Goal: Information Seeking & Learning: Understand process/instructions

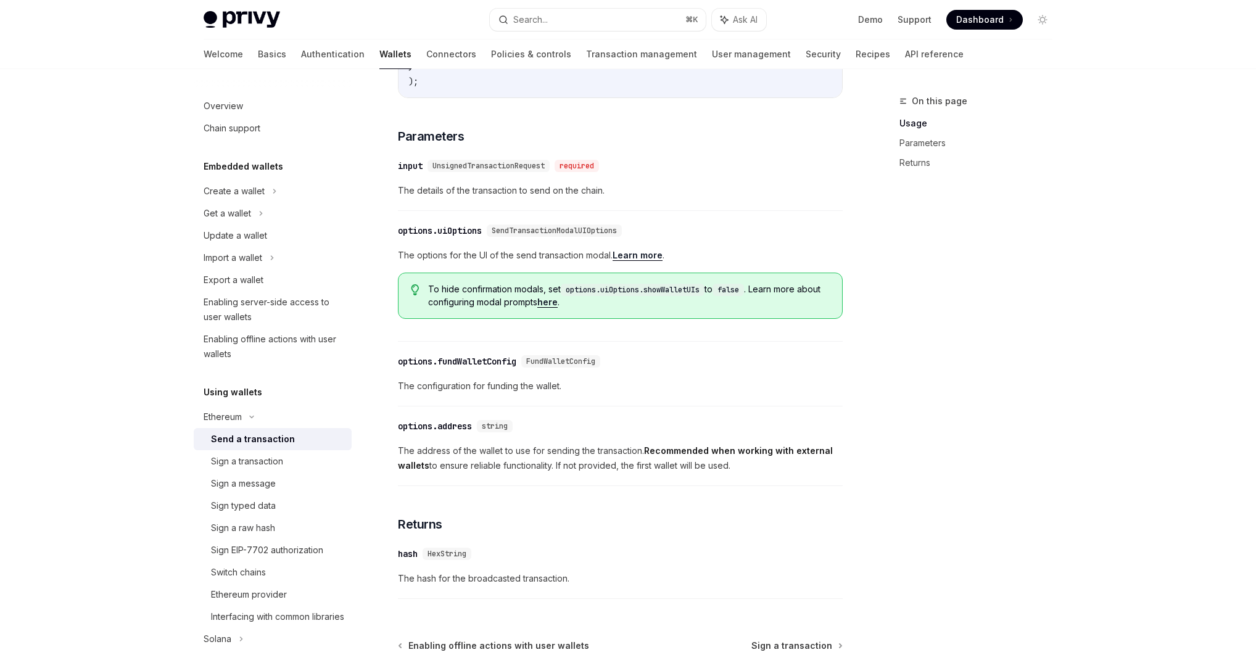
scroll to position [469, 0]
drag, startPoint x: 461, startPoint y: 295, endPoint x: 746, endPoint y: 295, distance: 285.5
click at [746, 295] on span "To hide confirmation modals, set options.uiOptions.showWalletUIs to false . Lea…" at bounding box center [628, 293] width 401 height 25
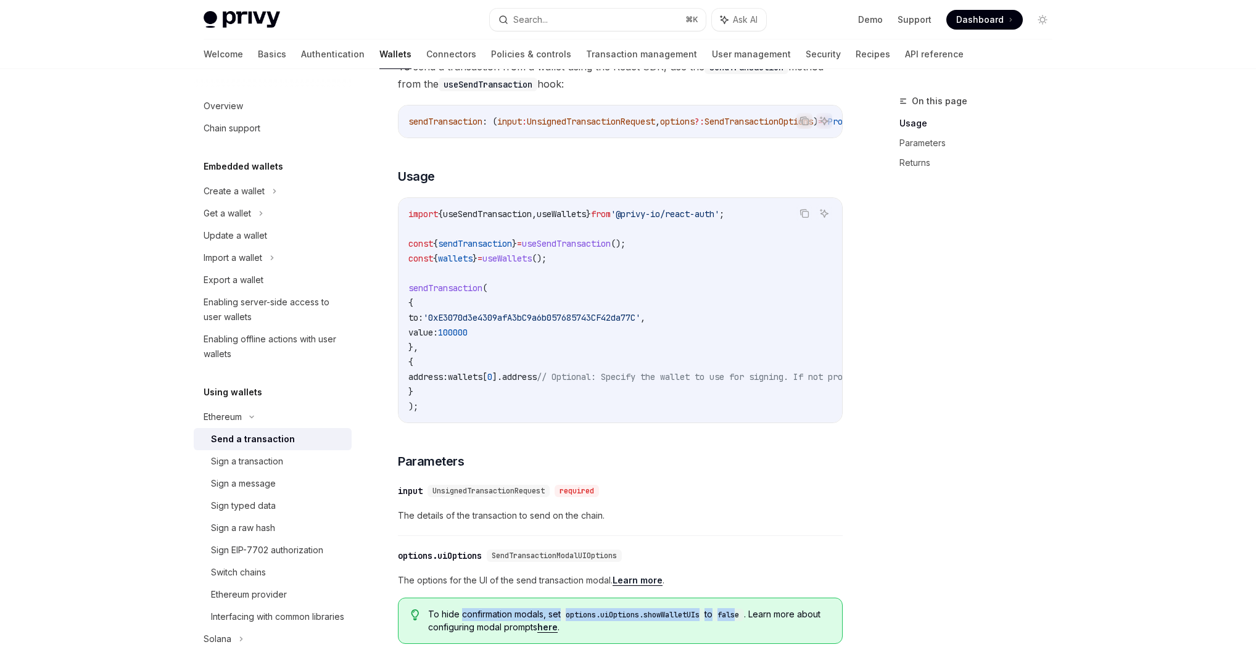
scroll to position [141, 0]
click at [922, 140] on link "Parameters" at bounding box center [980, 143] width 163 height 20
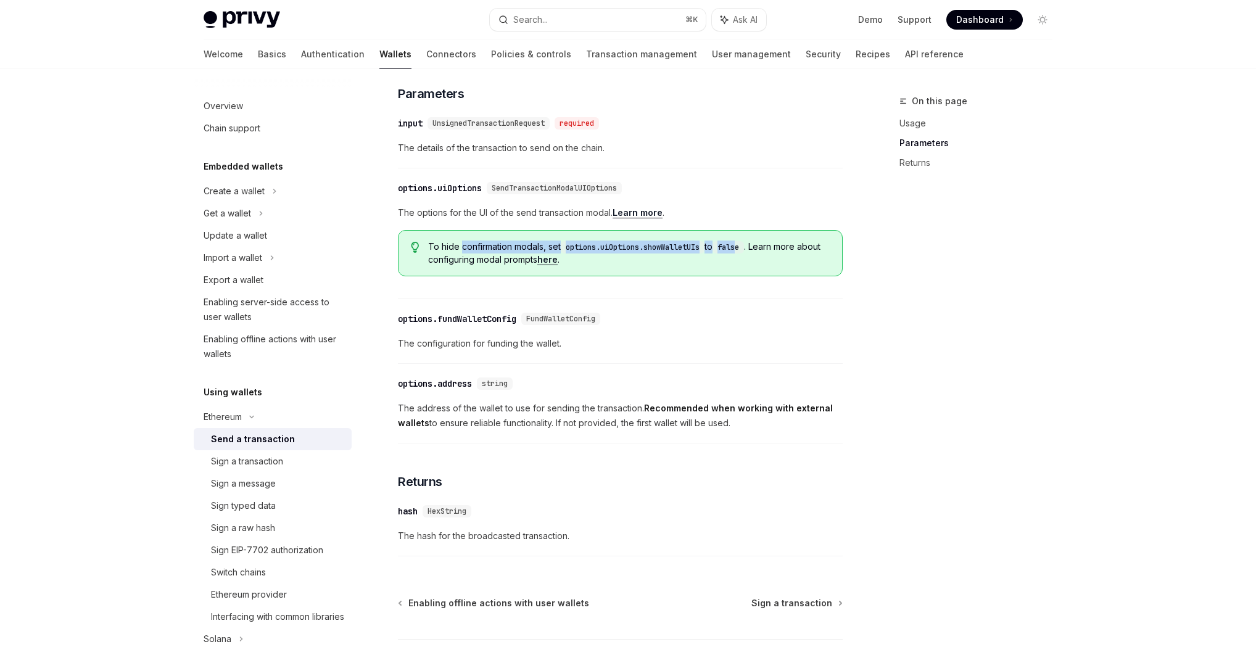
scroll to position [510, 0]
click at [527, 128] on span "UnsignedTransactionRequest" at bounding box center [488, 123] width 112 height 10
click at [493, 128] on span "UnsignedTransactionRequest" at bounding box center [488, 123] width 112 height 10
click at [249, 458] on div "Sign a transaction" at bounding box center [247, 461] width 72 height 15
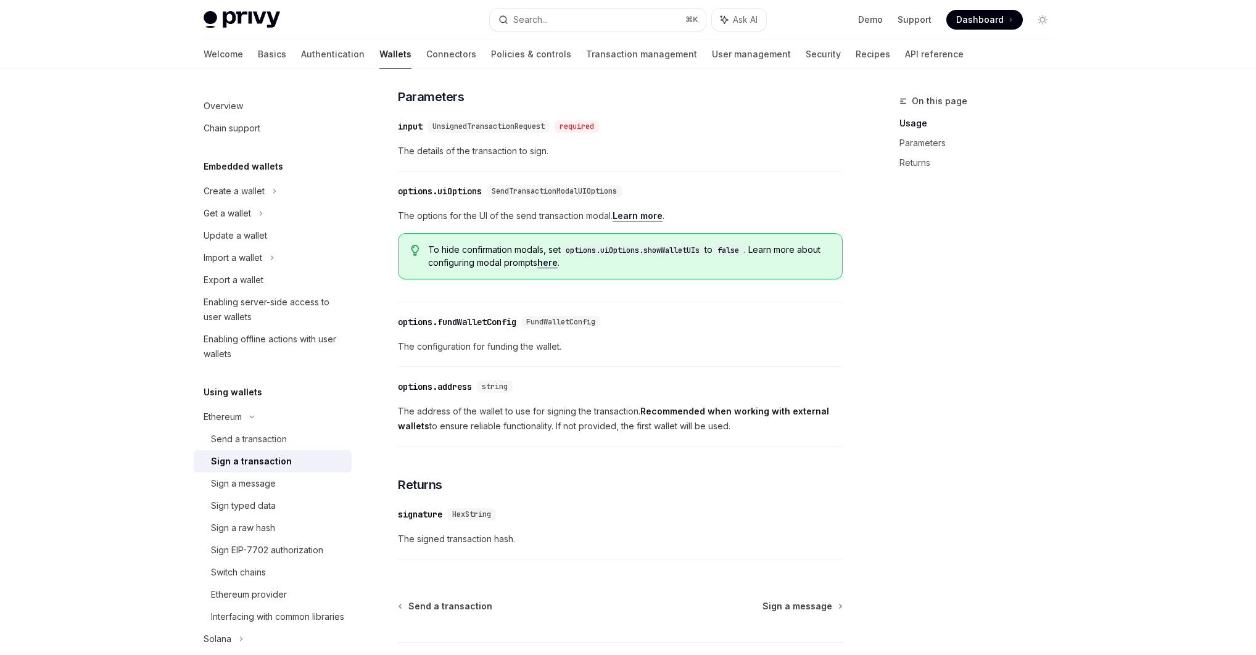
scroll to position [510, 0]
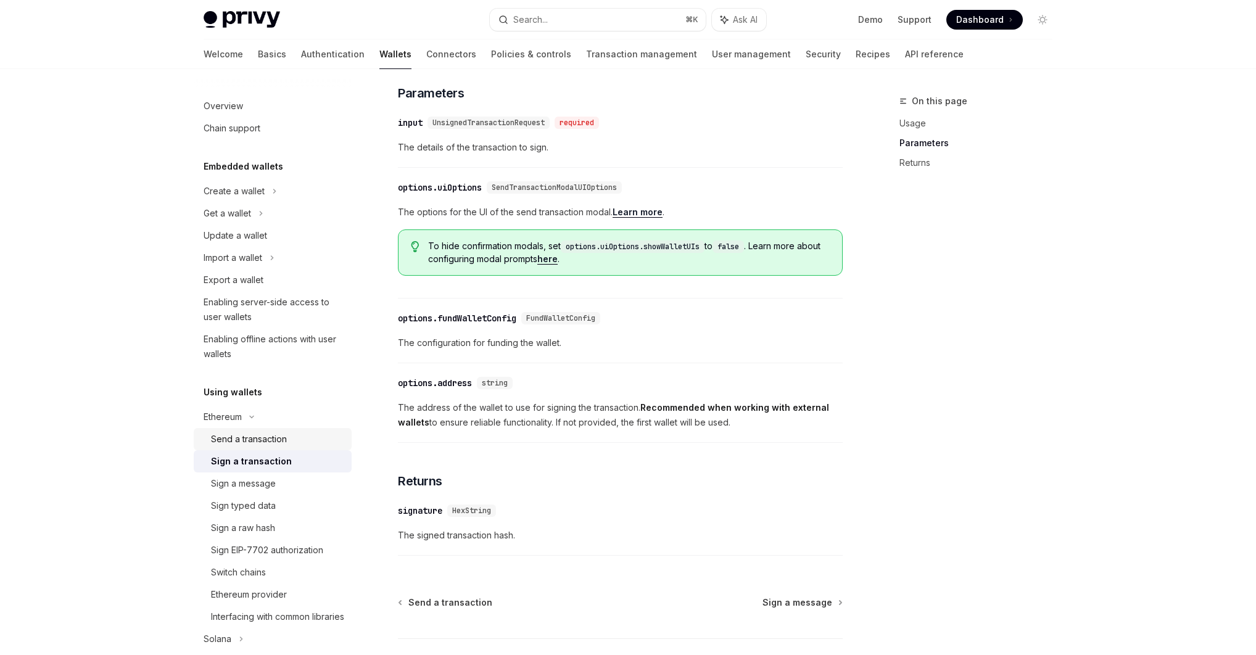
click at [258, 435] on div "Send a transaction" at bounding box center [249, 439] width 76 height 15
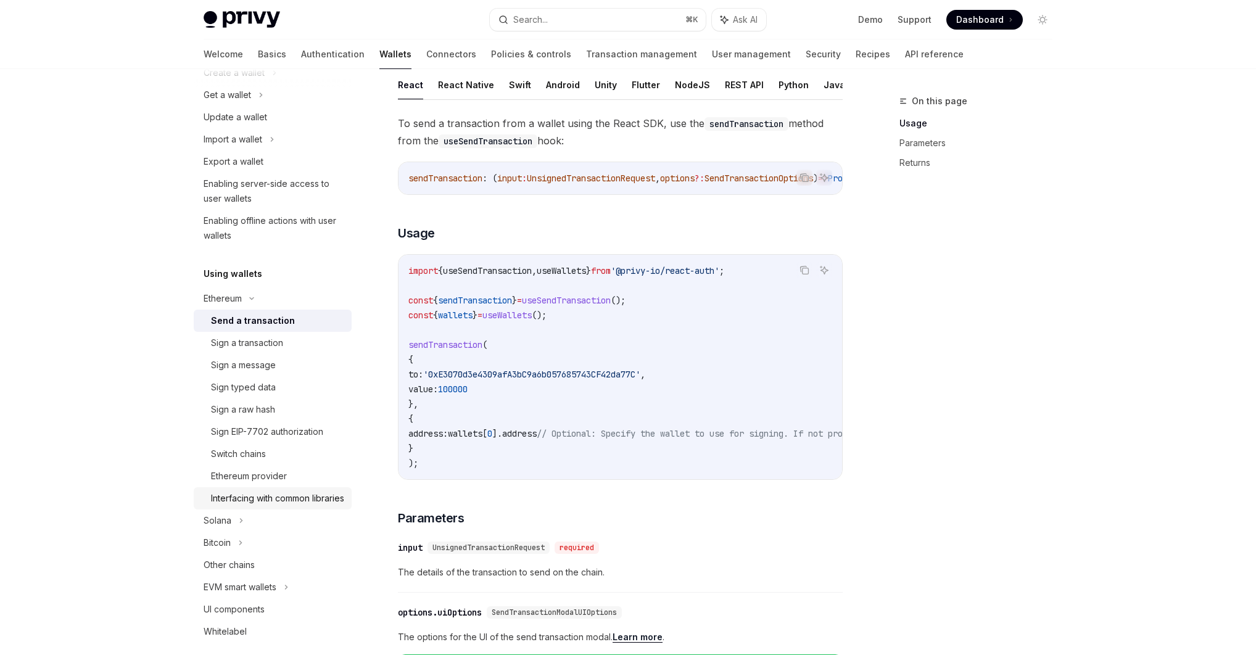
scroll to position [123, 0]
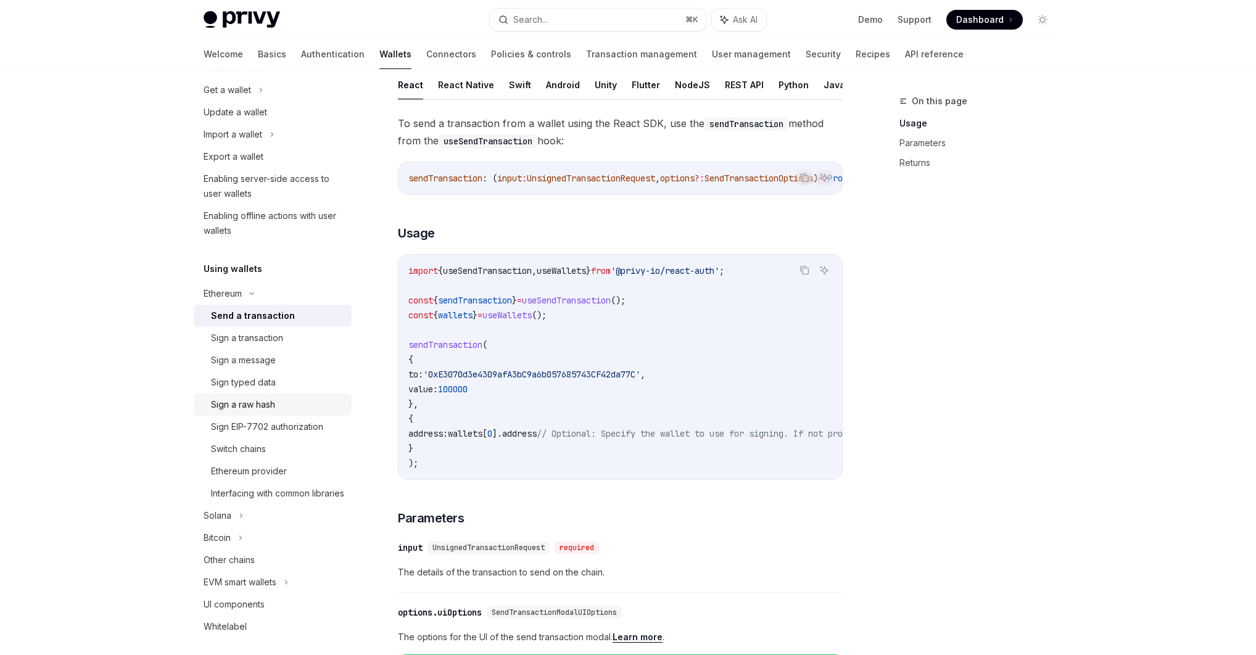
click at [250, 407] on div "Sign a raw hash" at bounding box center [243, 404] width 64 height 15
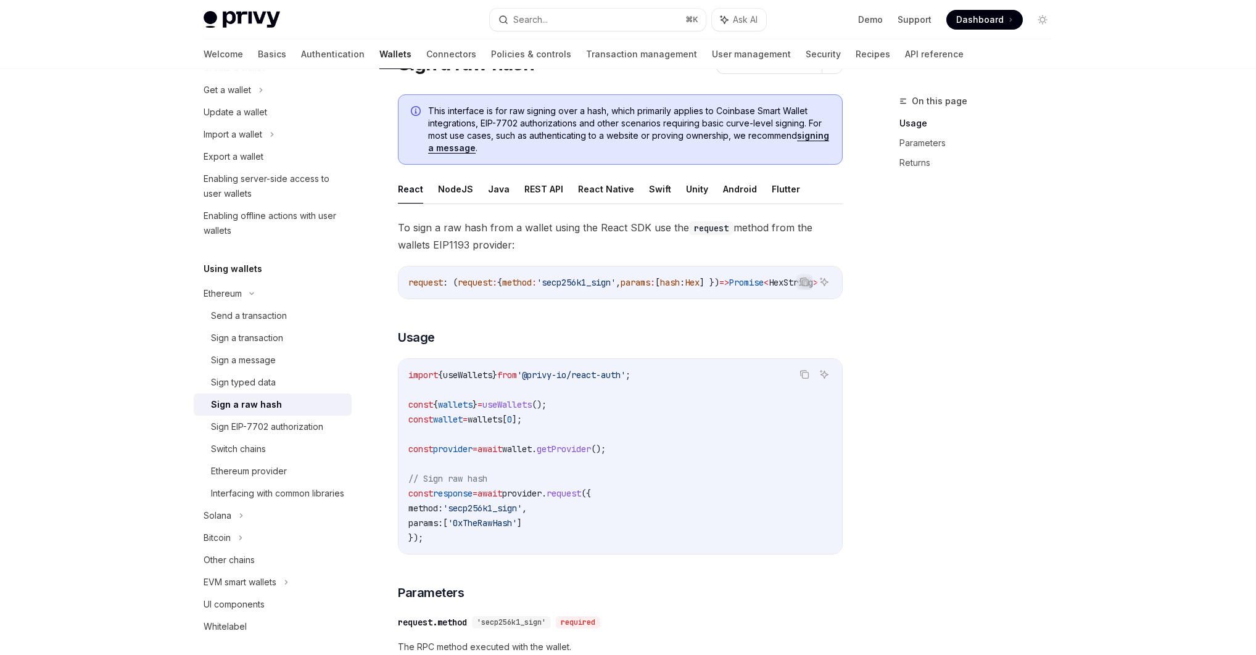
scroll to position [62, 0]
click at [256, 315] on div "Send a transaction" at bounding box center [249, 315] width 76 height 15
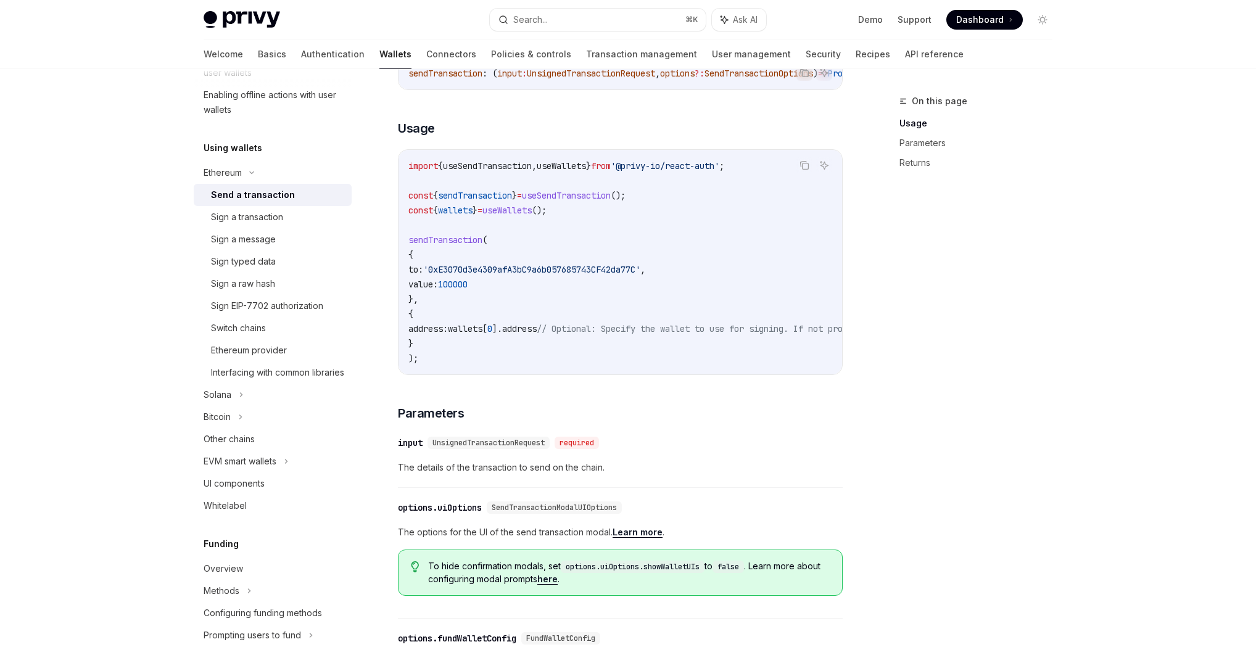
scroll to position [247, 0]
click at [286, 466] on icon at bounding box center [286, 458] width 5 height 15
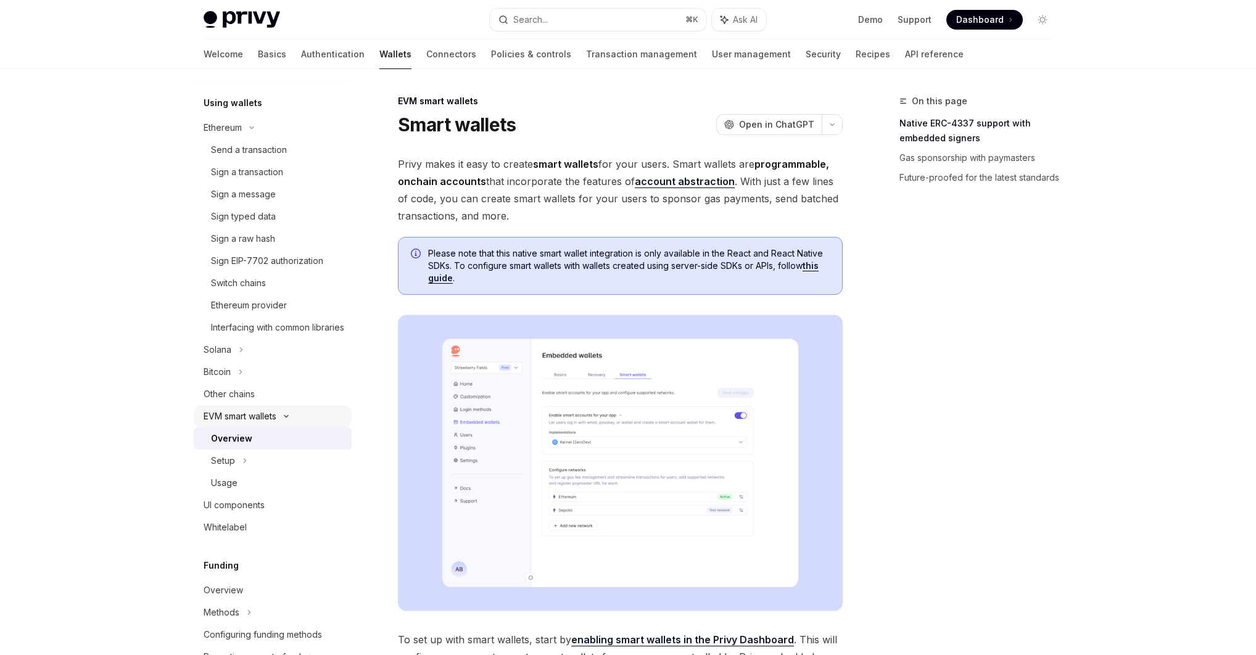
scroll to position [313, 0]
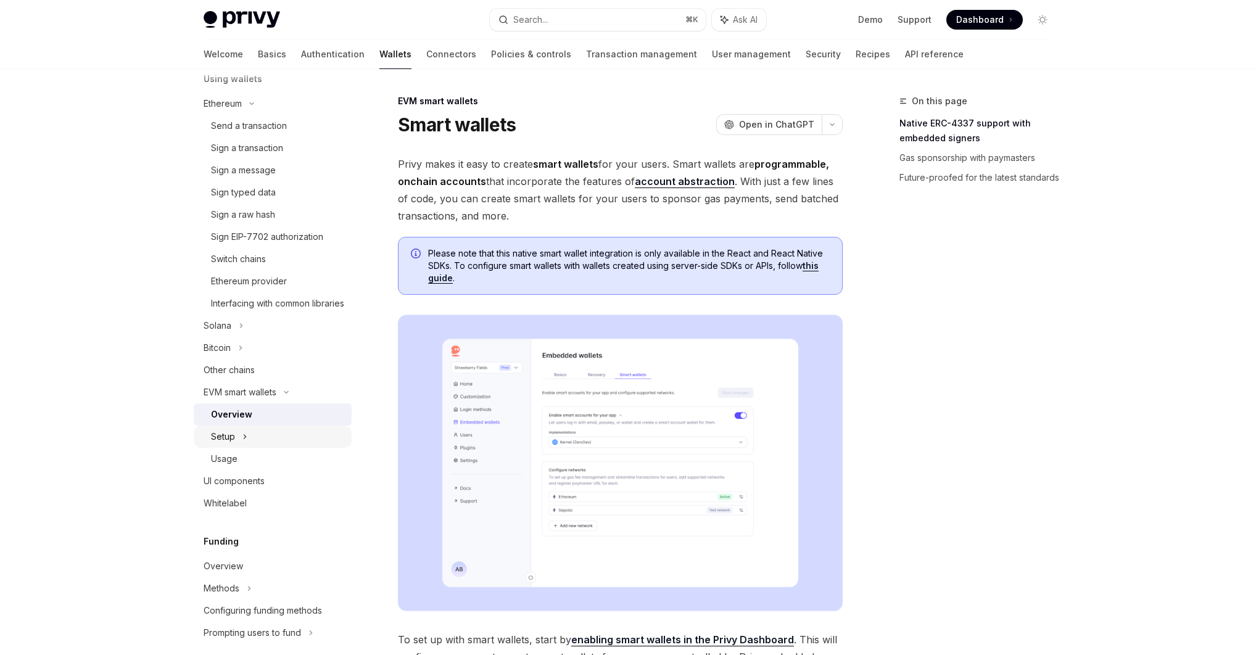
click at [226, 444] on div "Setup" at bounding box center [223, 436] width 24 height 15
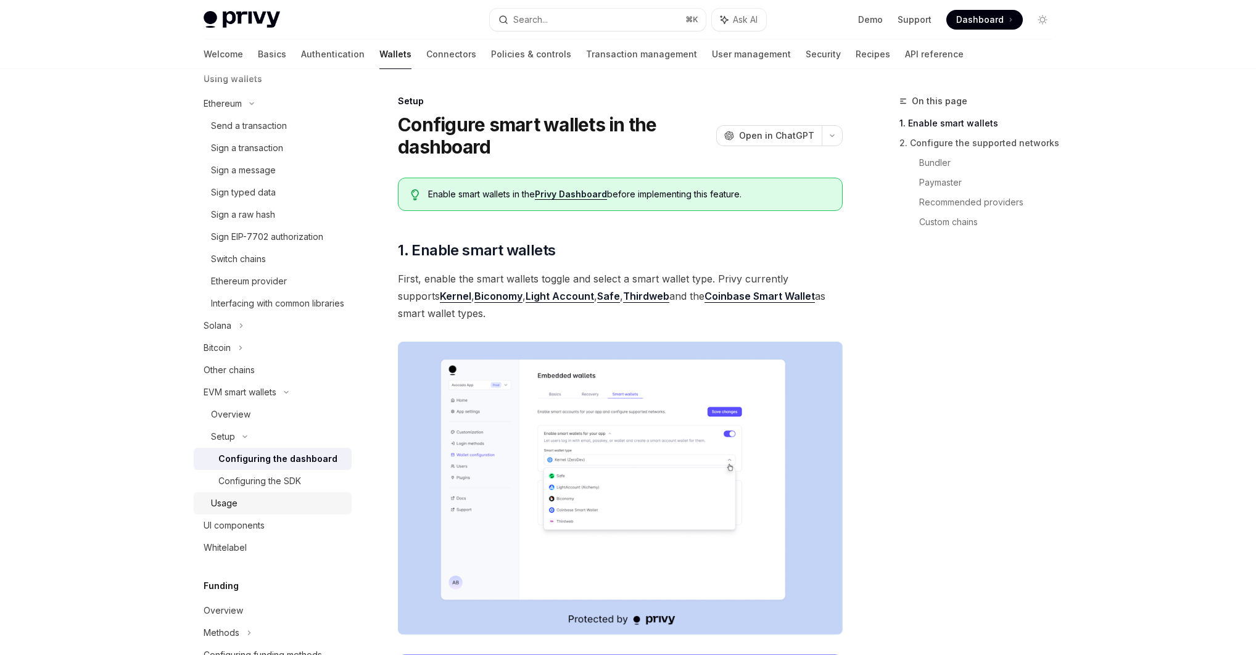
click at [234, 511] on div "Usage" at bounding box center [224, 503] width 27 height 15
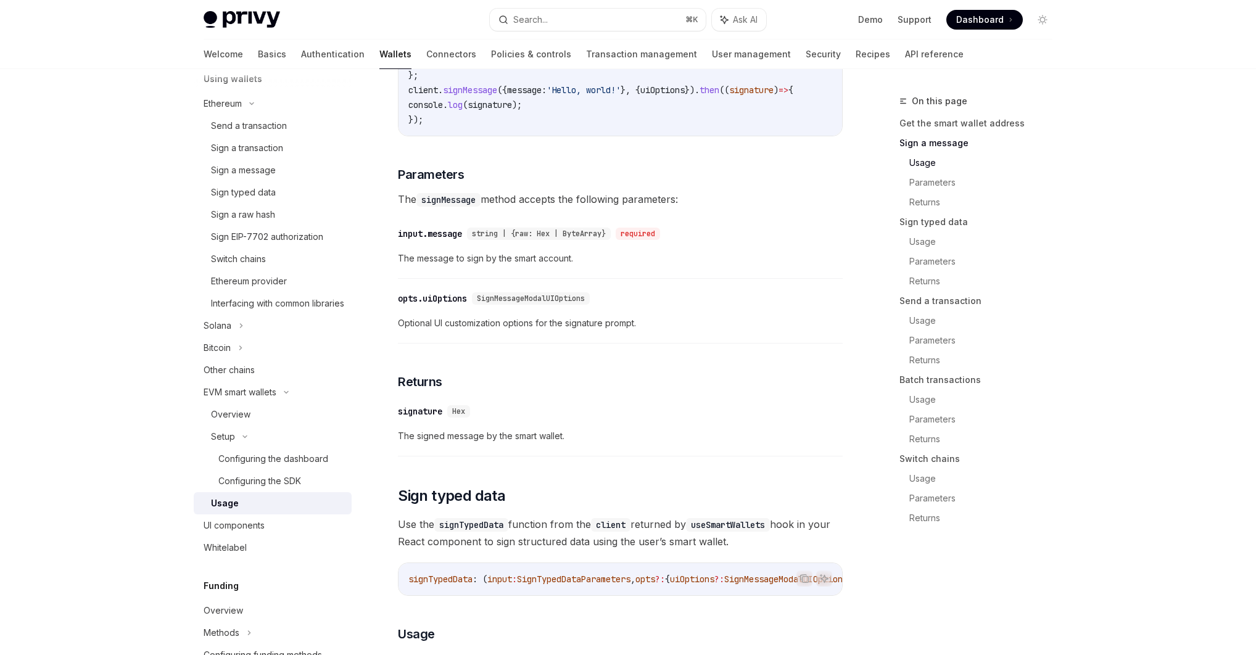
scroll to position [687, 0]
click at [935, 298] on link "Send a transaction" at bounding box center [980, 301] width 163 height 20
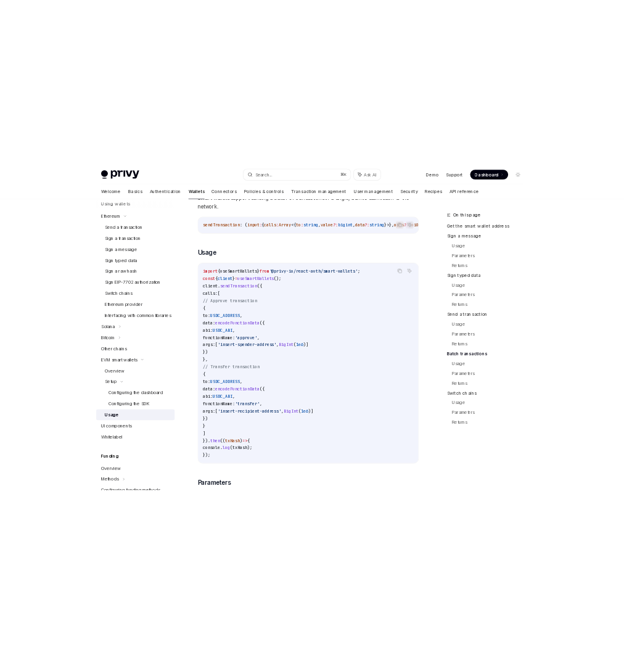
scroll to position [2579, 0]
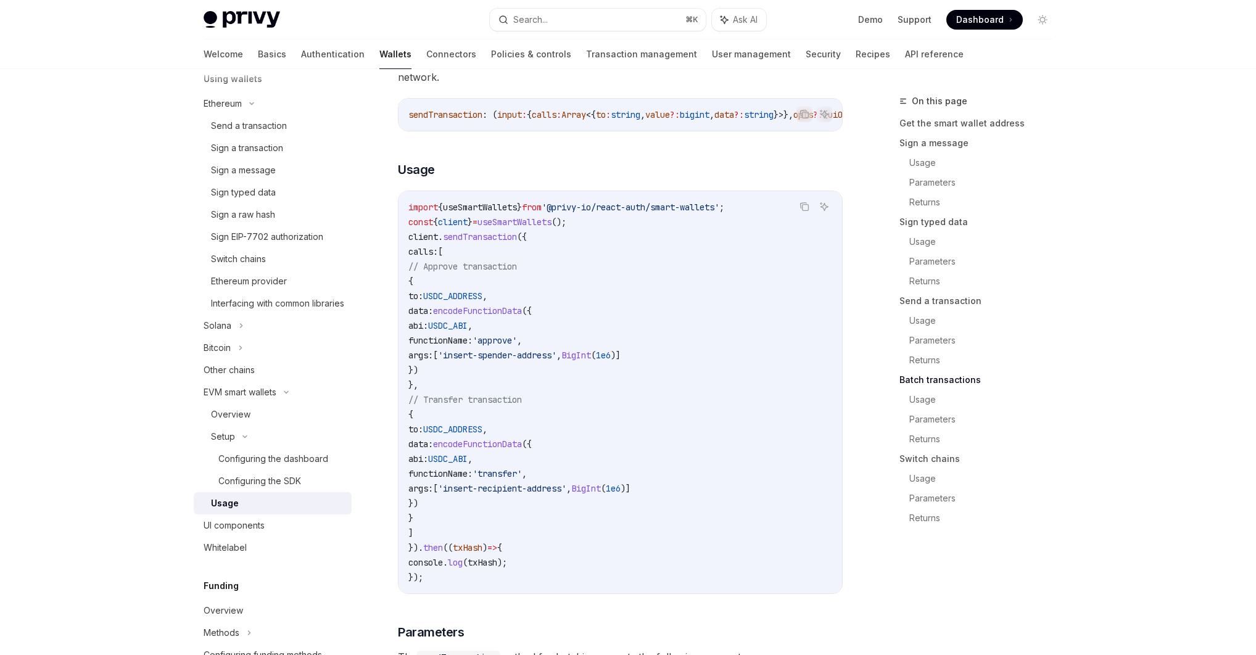
click at [522, 316] on span "encodeFunctionData" at bounding box center [477, 310] width 89 height 11
copy span "encodeFunctionData"
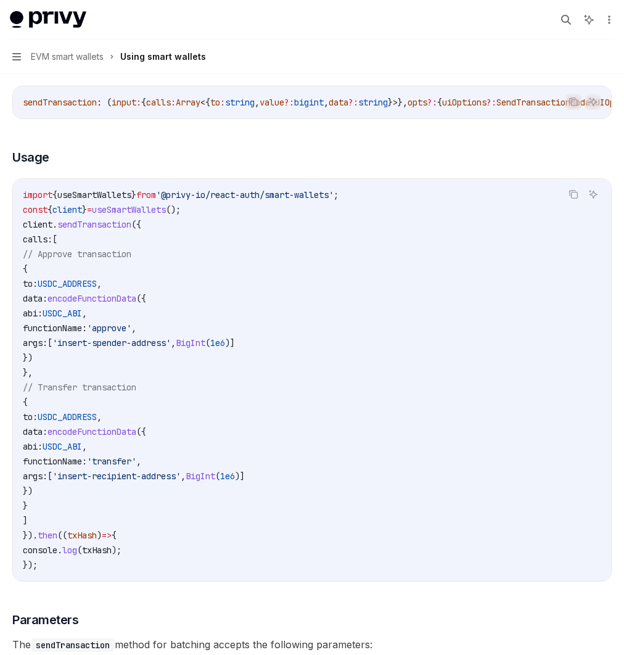
scroll to position [535, 0]
click at [0, 0] on div "UI components" at bounding box center [0, 0] width 0 height 0
type textarea "*"
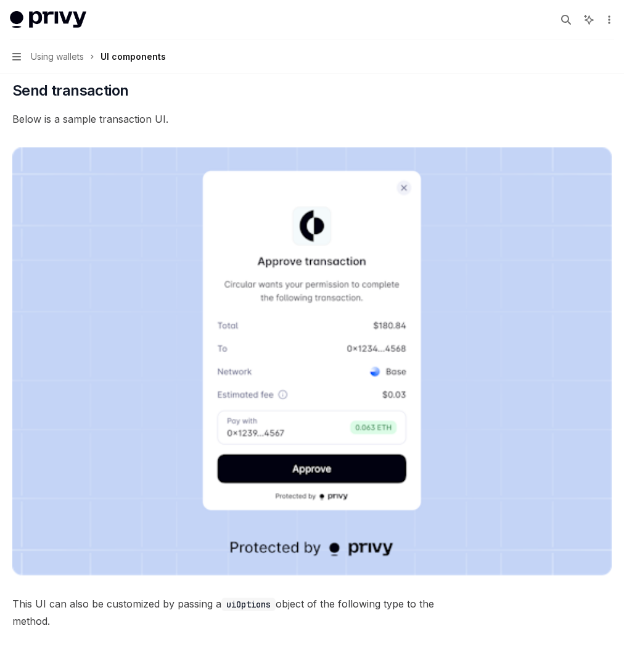
scroll to position [1111, 0]
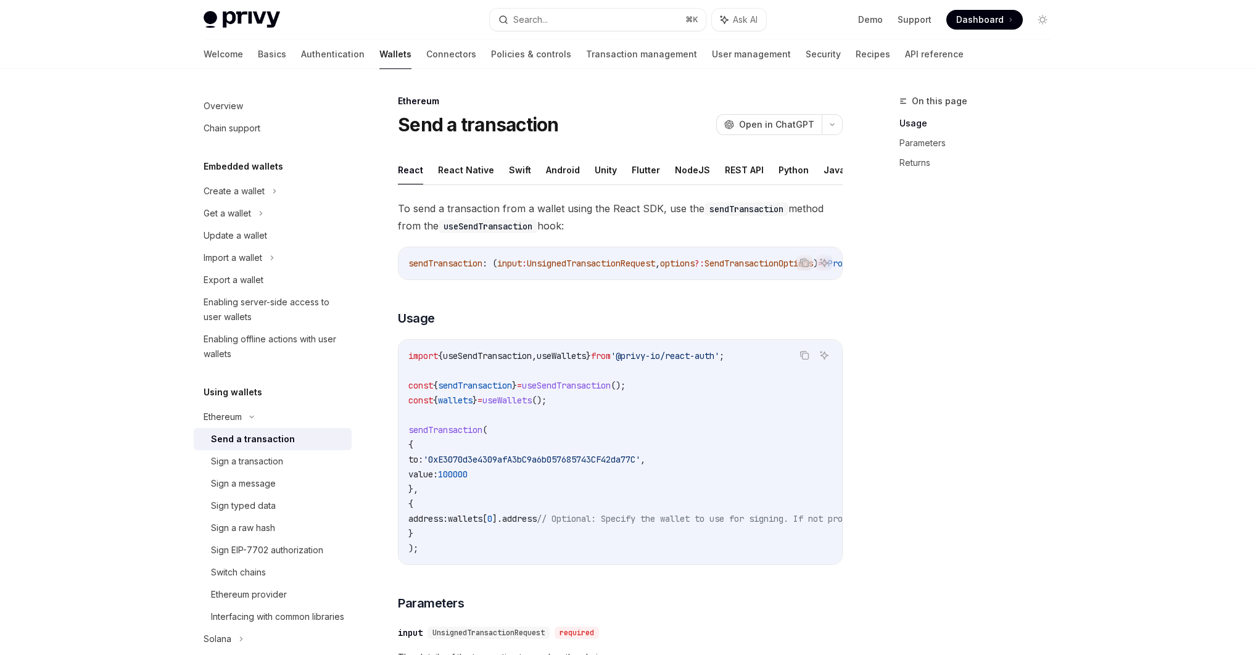
drag, startPoint x: 432, startPoint y: 493, endPoint x: 392, endPoint y: 442, distance: 64.9
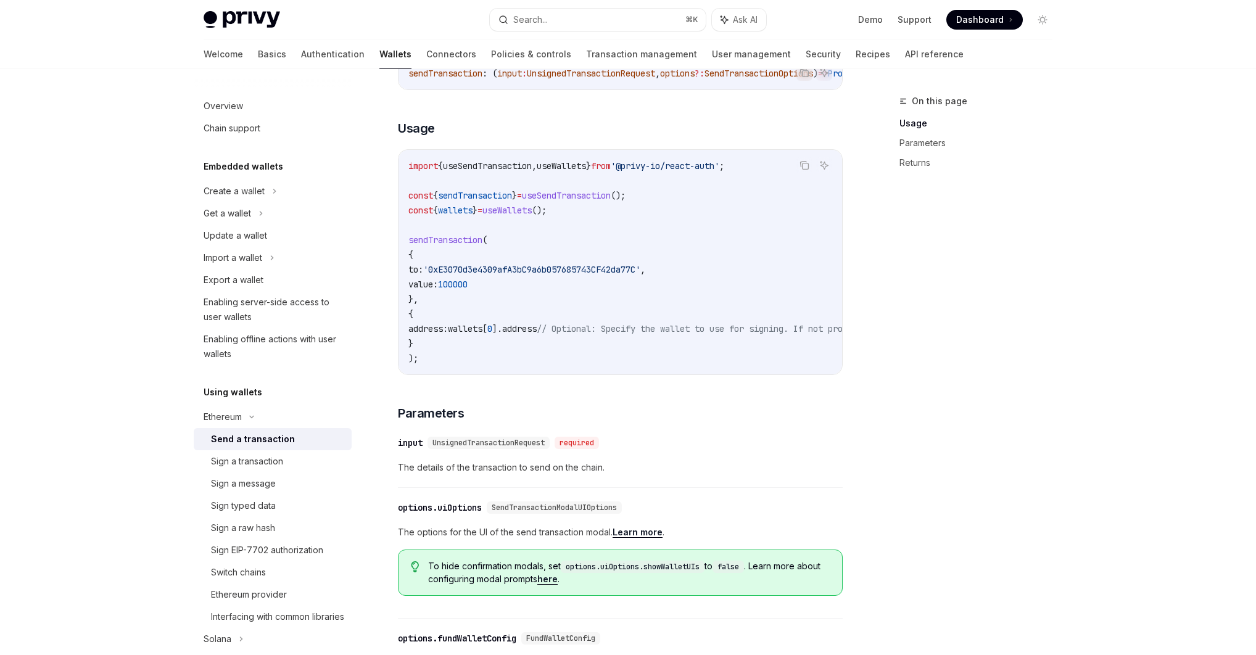
scroll to position [200, 0]
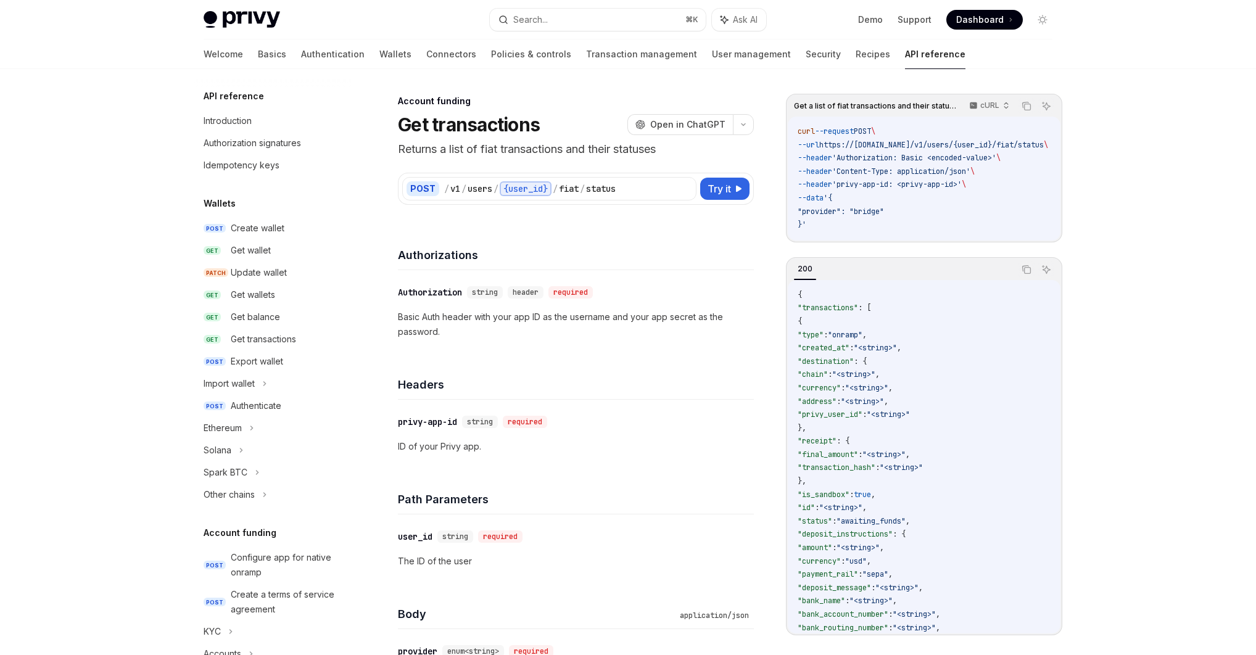
scroll to position [358, 0]
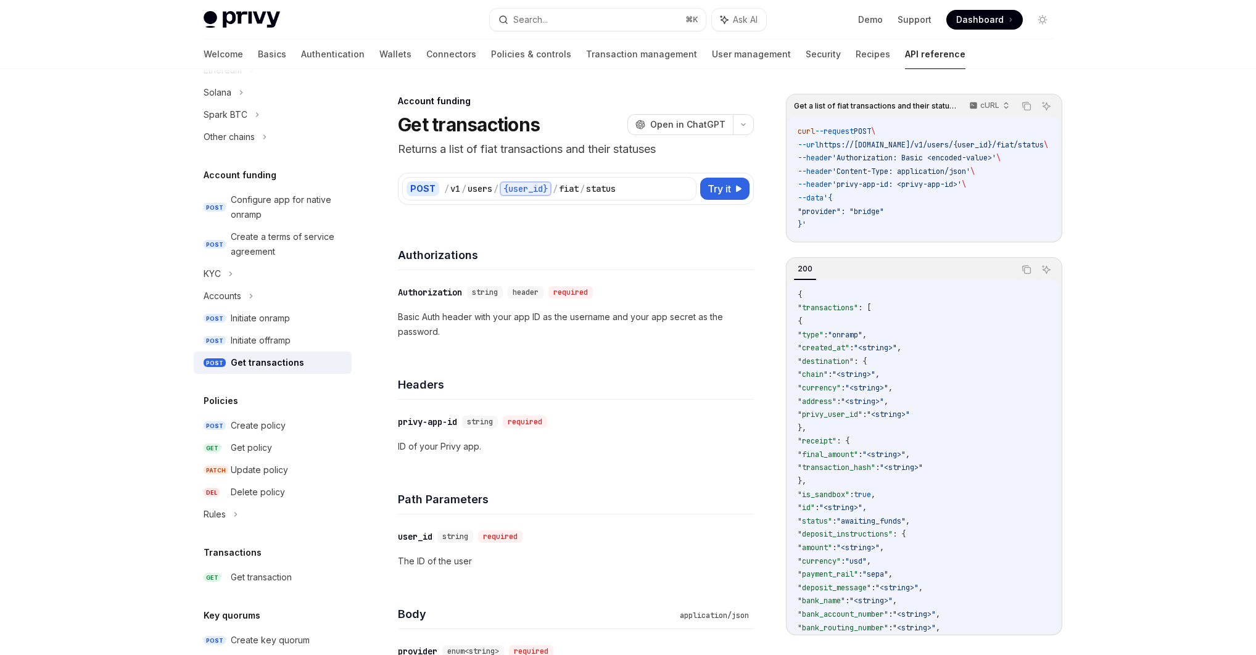
click at [249, 21] on img at bounding box center [242, 19] width 76 height 17
type textarea "*"
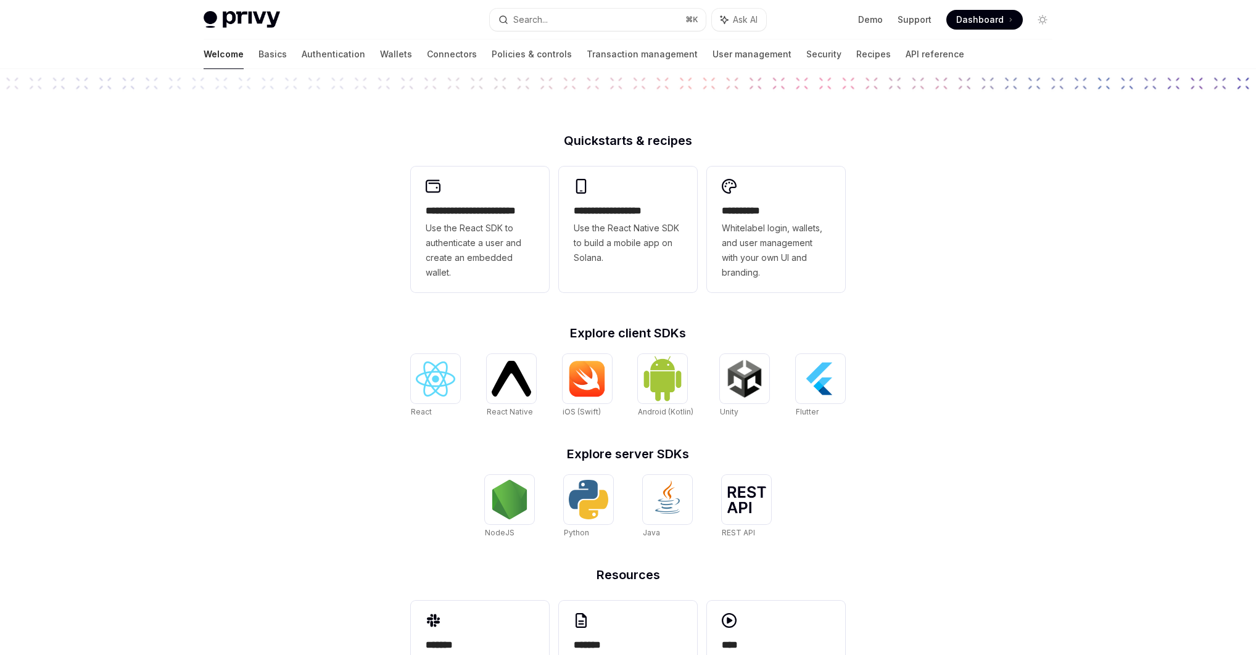
scroll to position [269, 0]
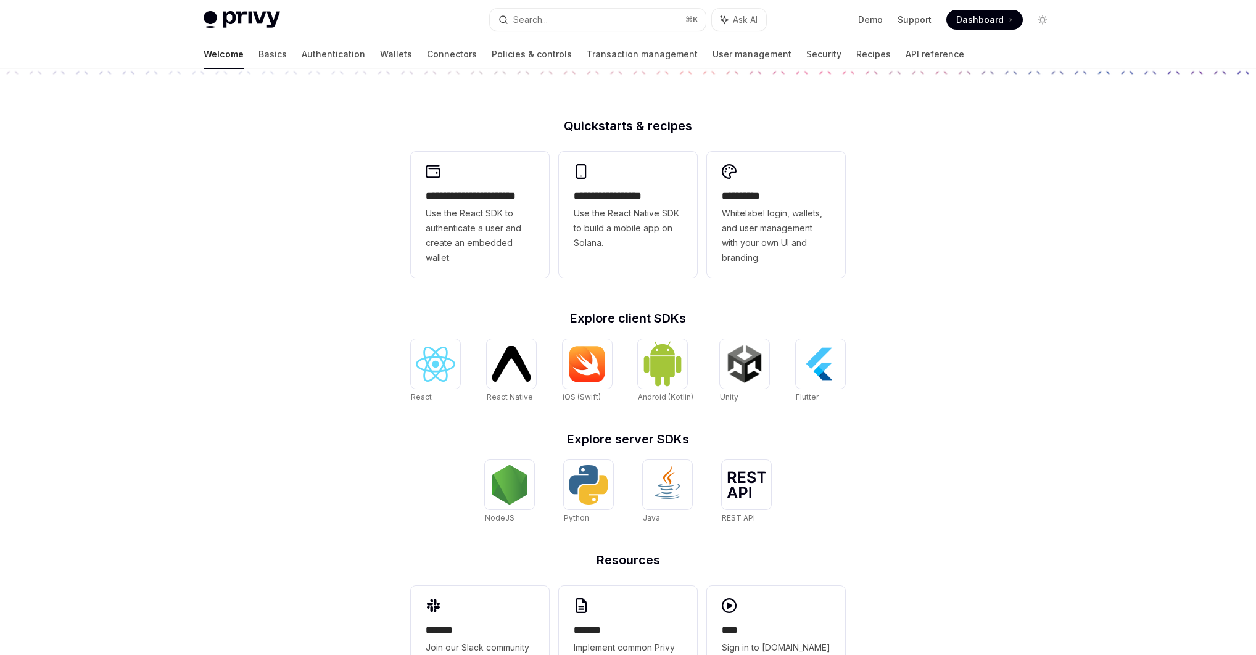
click at [430, 391] on link "React" at bounding box center [435, 371] width 49 height 64
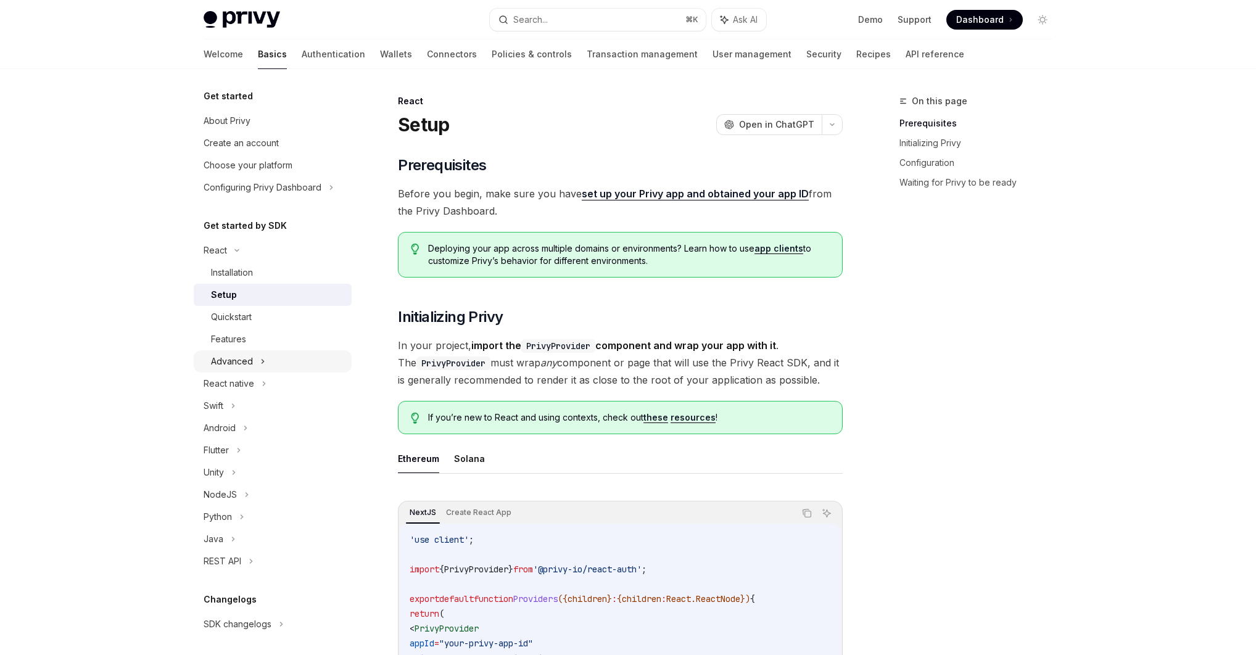
click at [249, 363] on div "Advanced" at bounding box center [232, 361] width 42 height 15
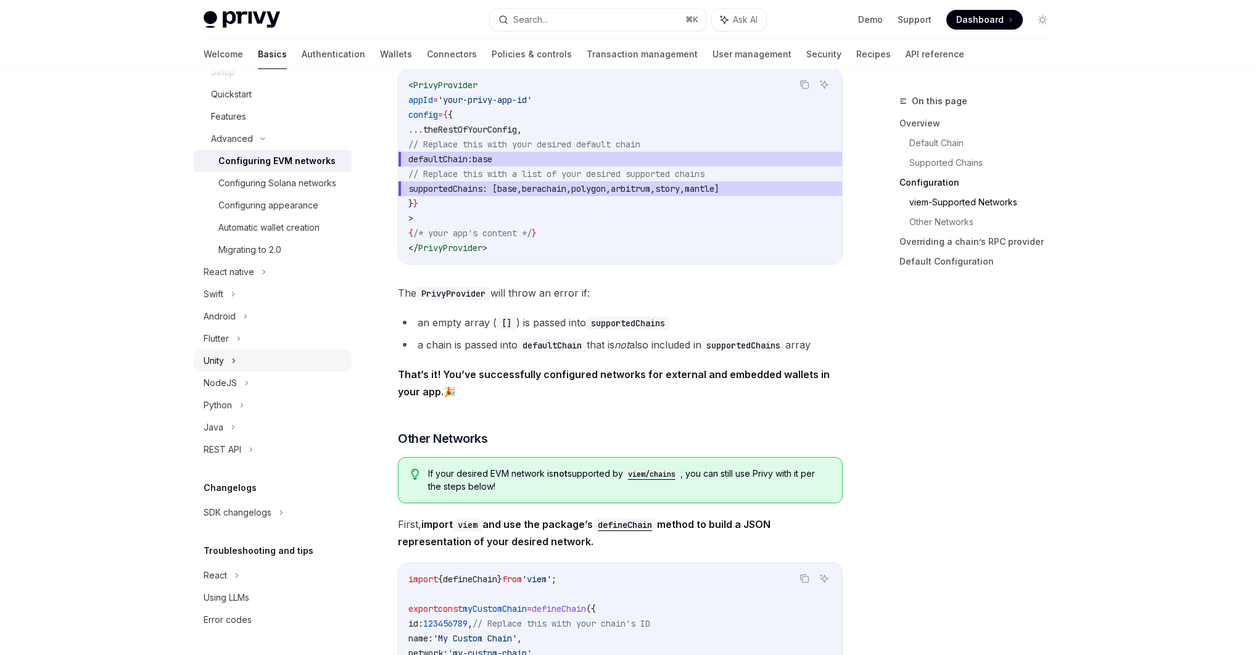
scroll to position [1711, 0]
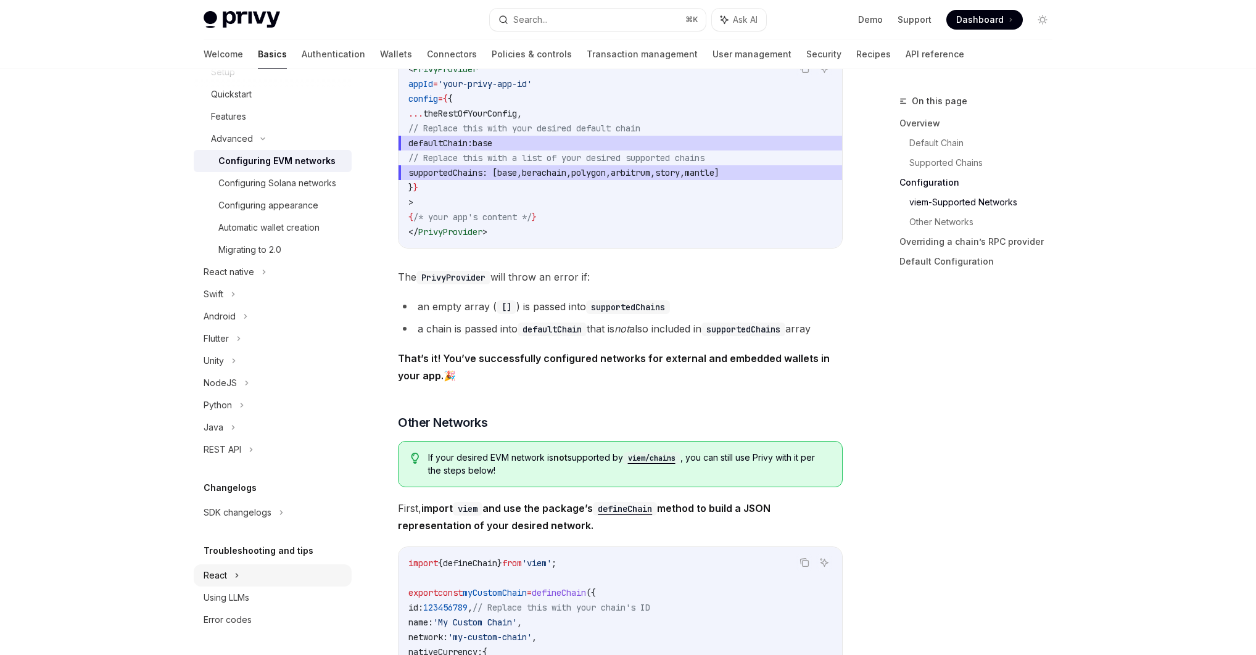
click at [267, 39] on div "React" at bounding box center [273, 28] width 158 height 22
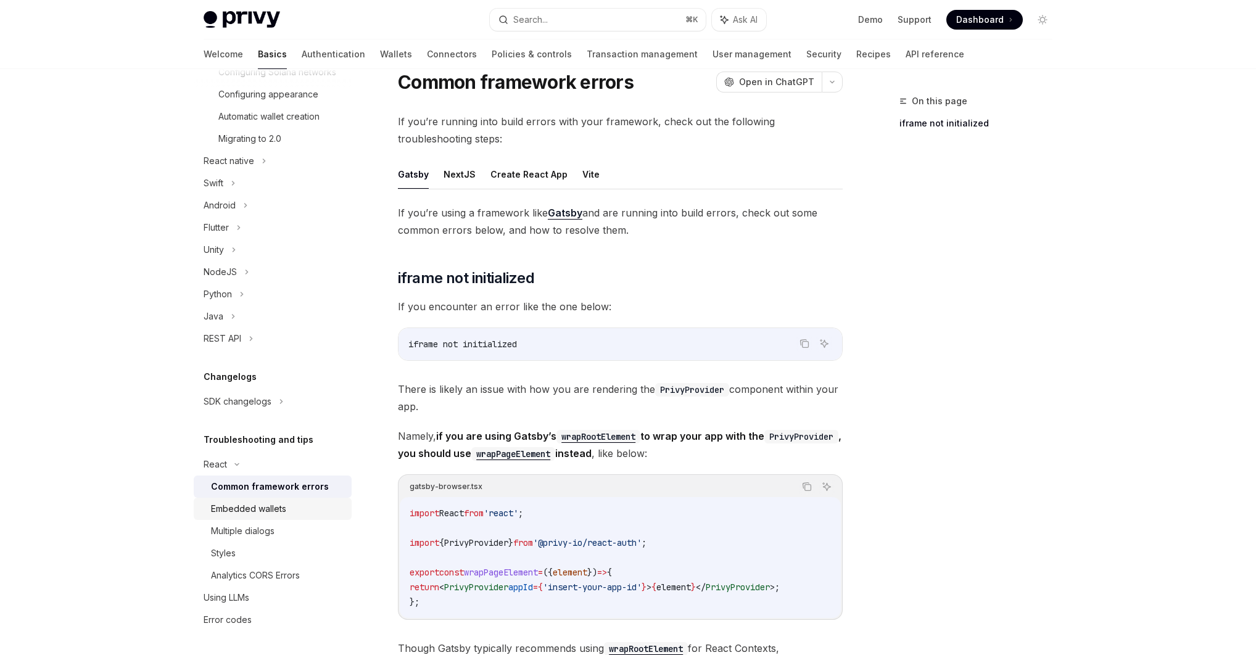
scroll to position [43, 0]
click at [274, 515] on div "Embedded wallets" at bounding box center [248, 508] width 75 height 15
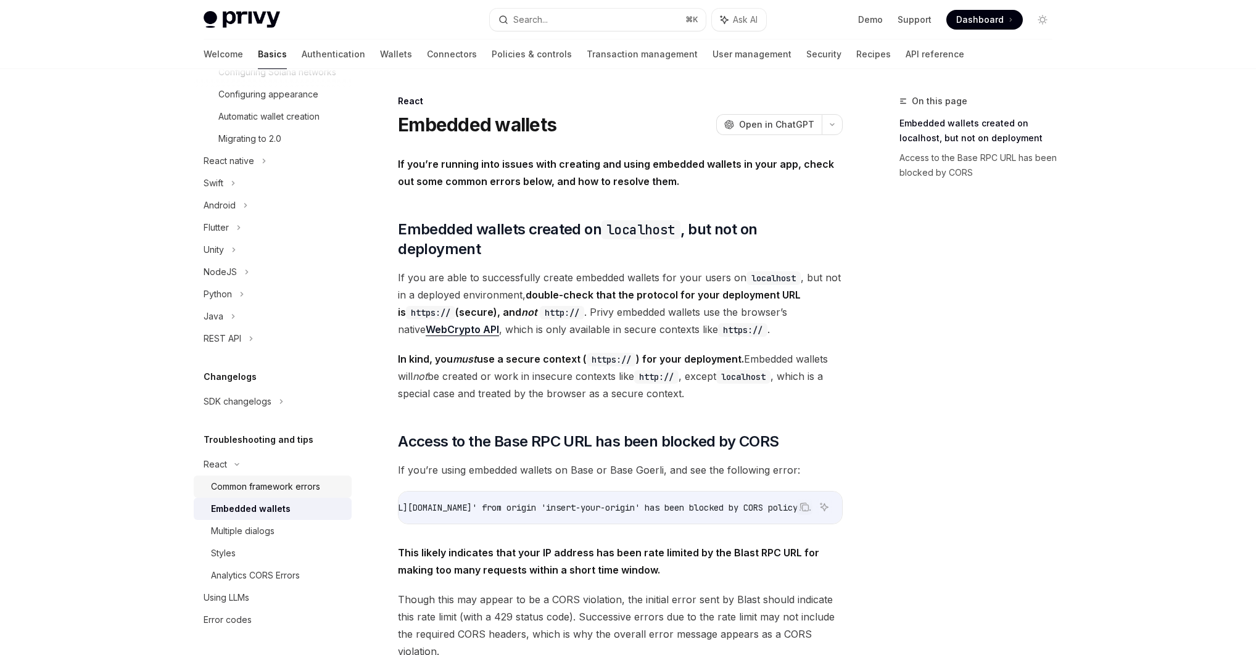
click at [265, 487] on div "Common framework errors" at bounding box center [265, 486] width 109 height 15
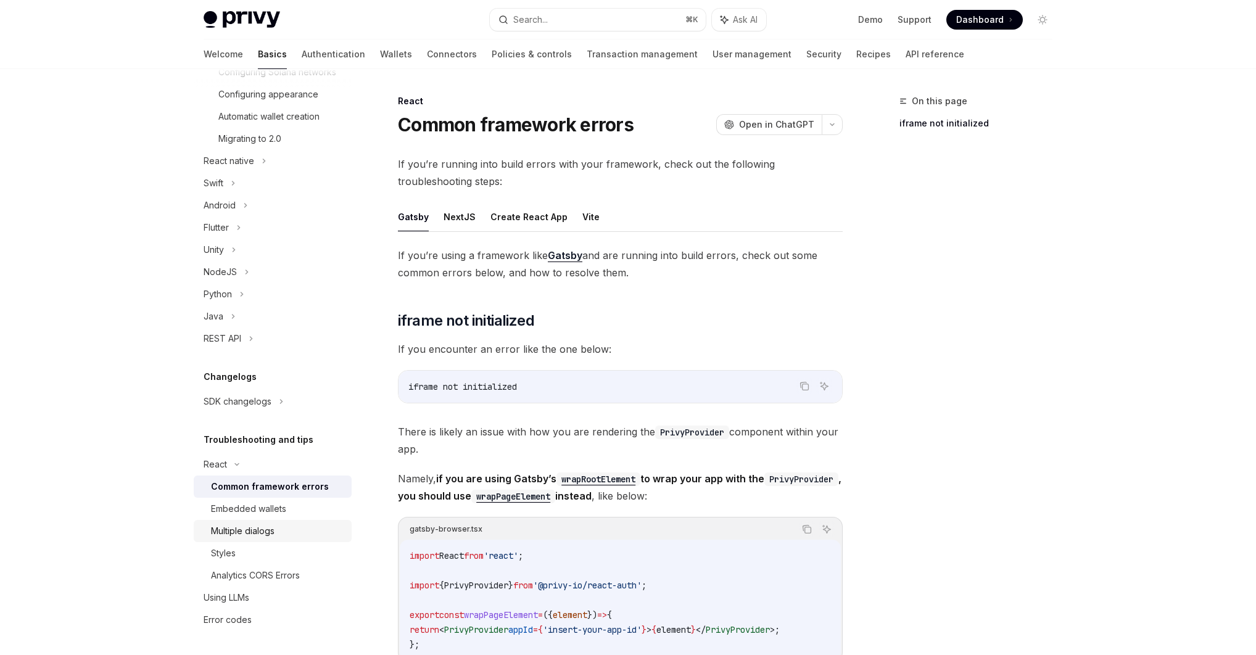
click at [247, 530] on div "Multiple dialogs" at bounding box center [243, 531] width 64 height 15
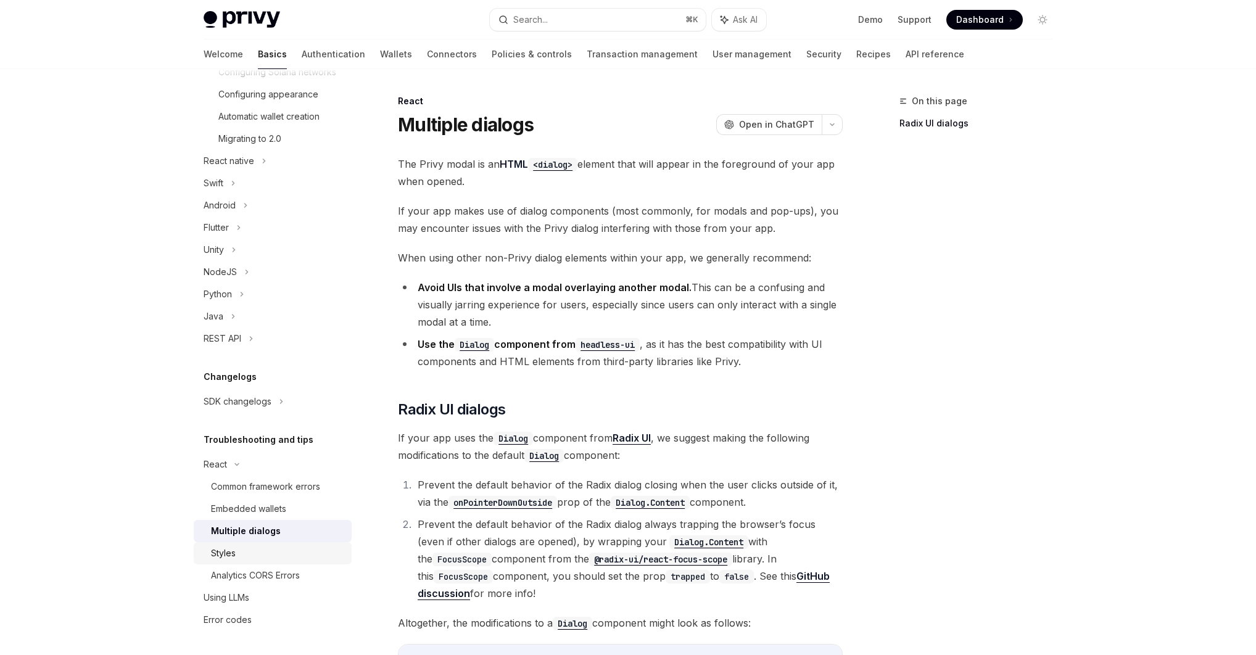
click at [235, 554] on div "Styles" at bounding box center [223, 553] width 25 height 15
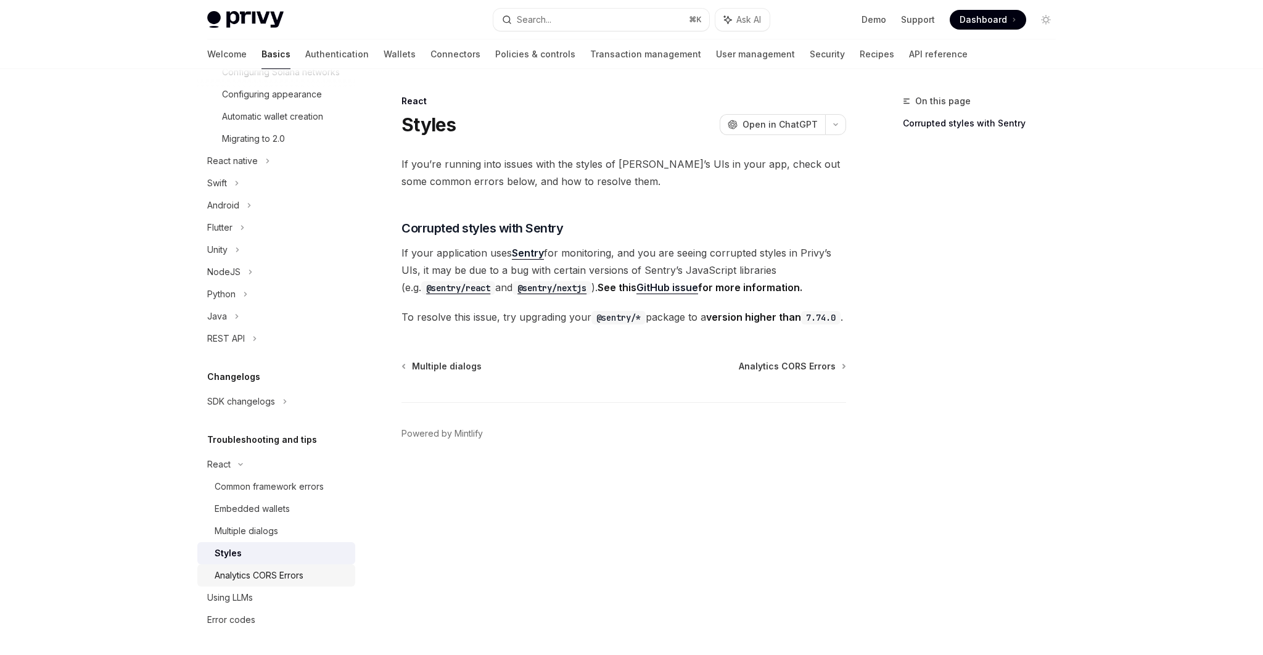
click at [282, 582] on link "Analytics CORS Errors" at bounding box center [276, 575] width 158 height 22
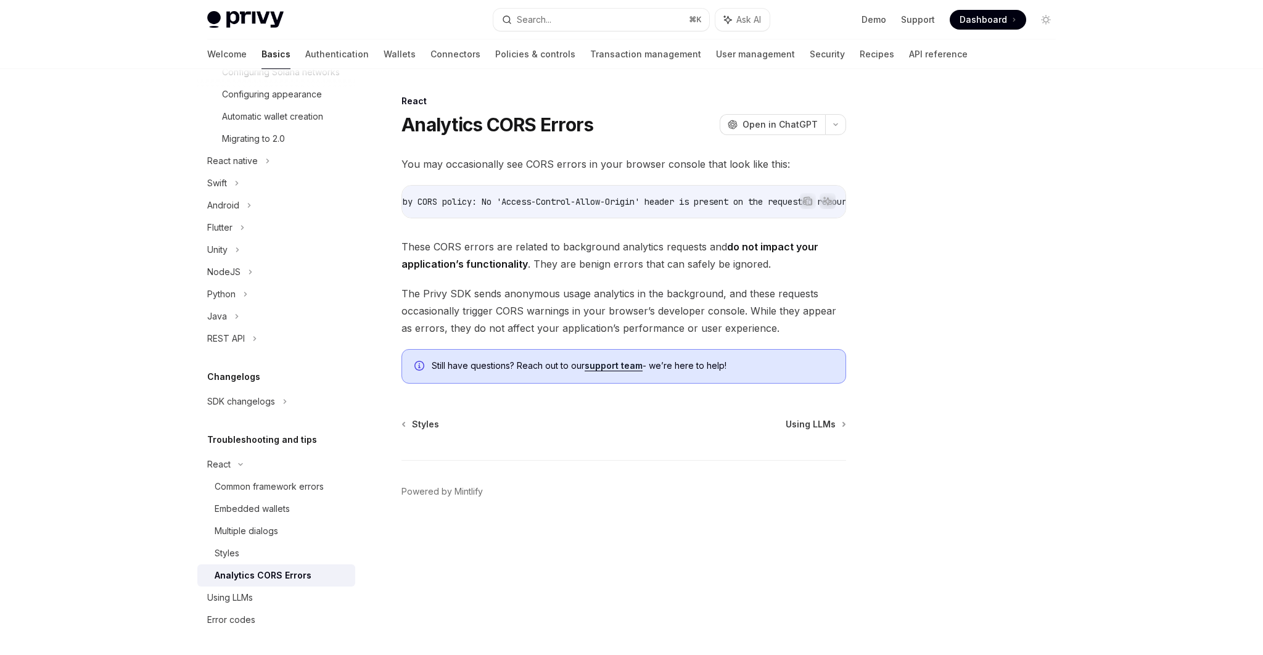
scroll to position [0, 356]
click at [250, 599] on div "Using LLMs" at bounding box center [230, 597] width 46 height 15
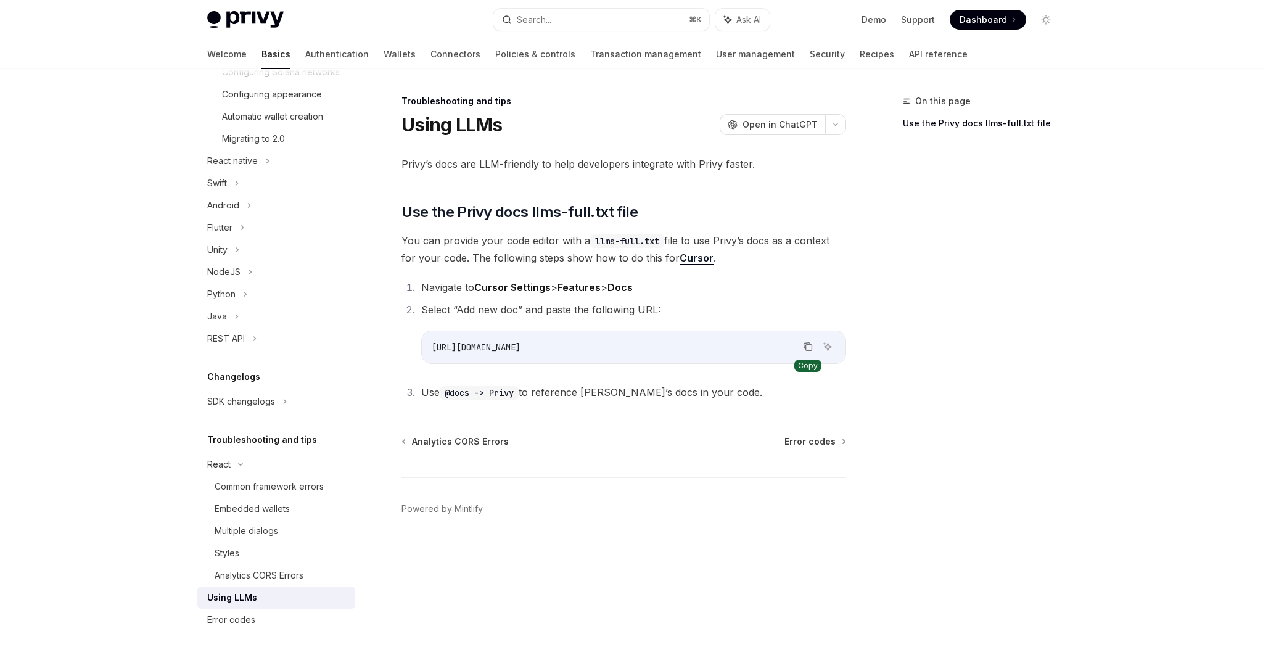
click at [811, 342] on icon "Copy the contents from the code block" at bounding box center [808, 347] width 10 height 10
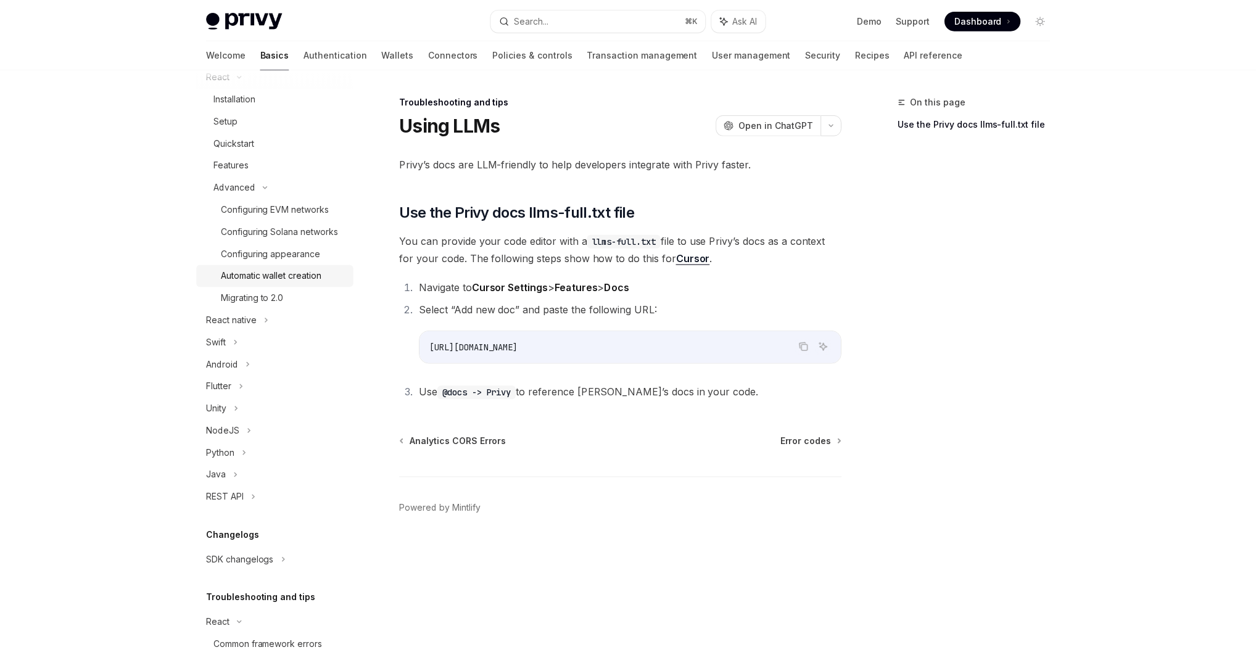
scroll to position [157, 0]
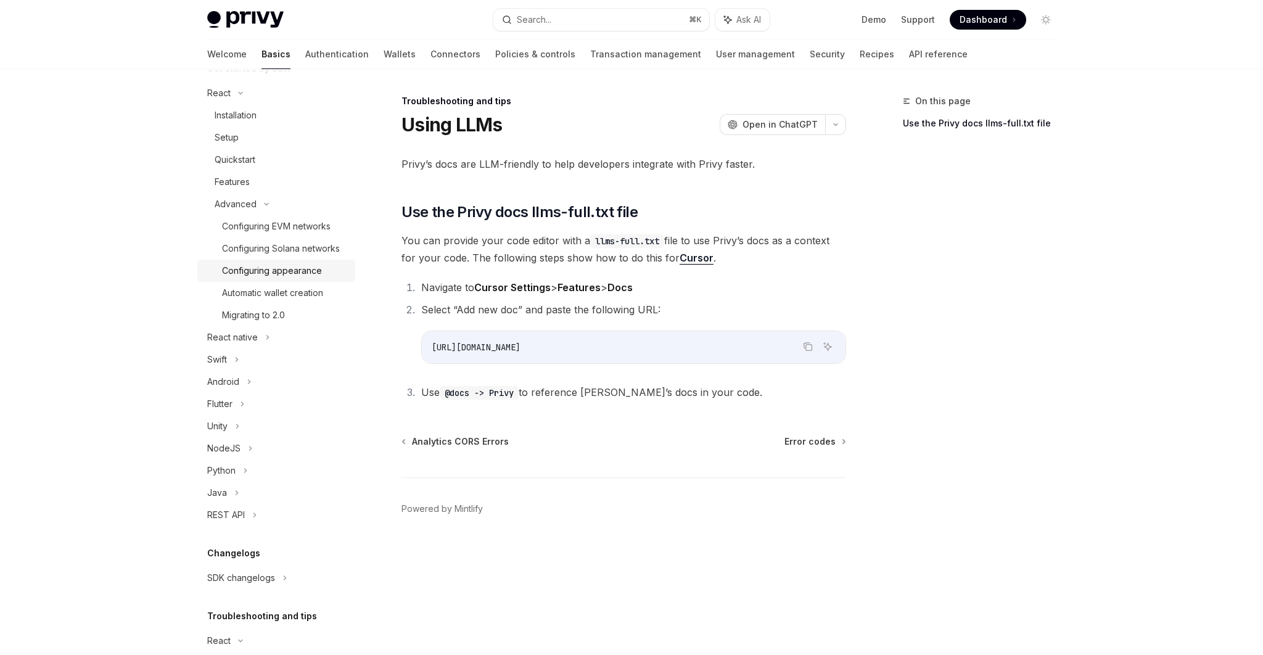
click at [289, 269] on div "Configuring appearance" at bounding box center [272, 270] width 100 height 15
type textarea "*"
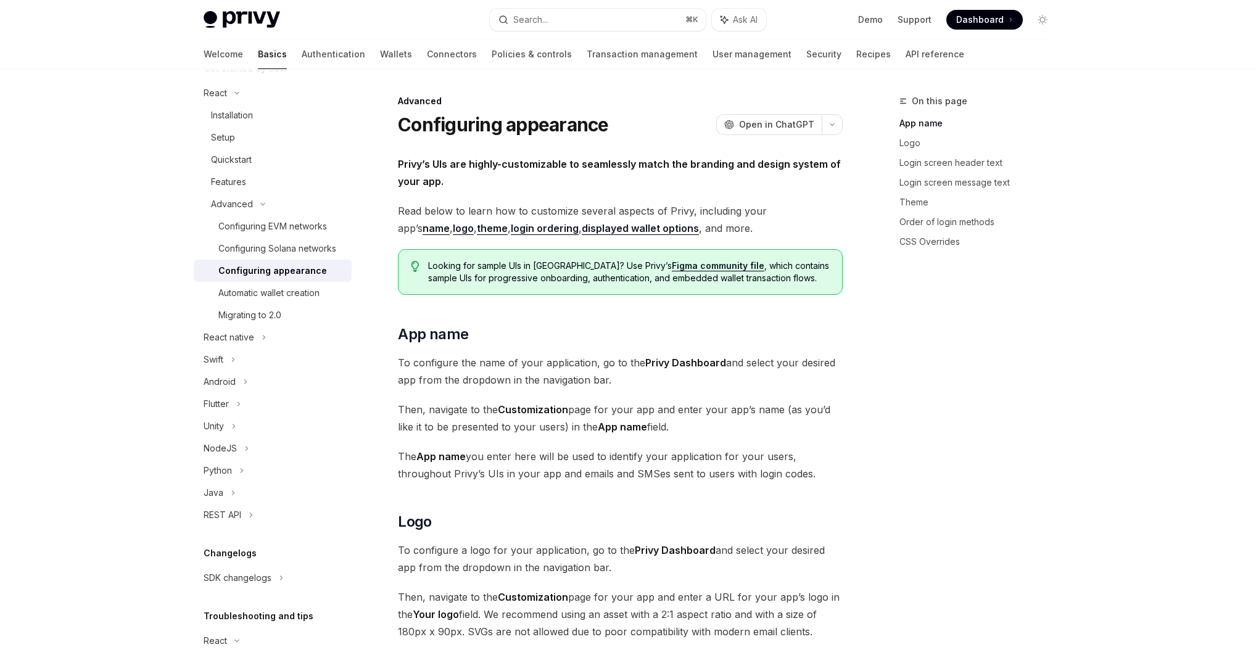
click at [477, 408] on span "Then, navigate to the Customization page for your app and enter your app’s name…" at bounding box center [620, 418] width 445 height 35
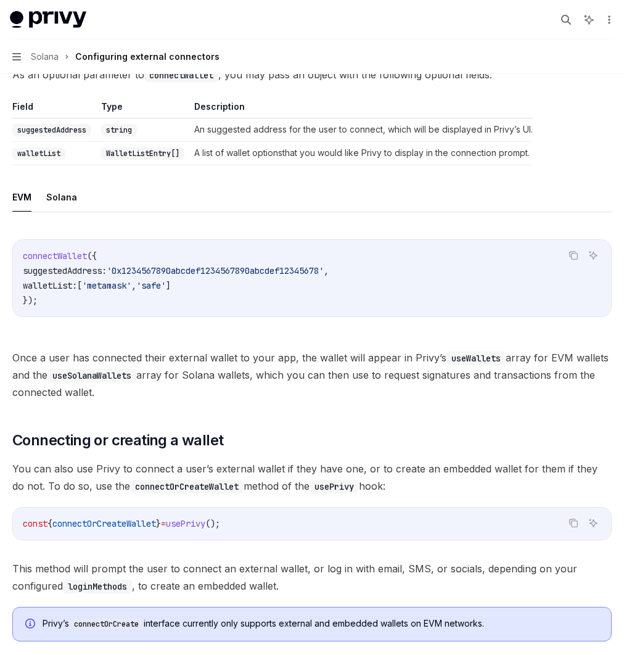
scroll to position [675, 0]
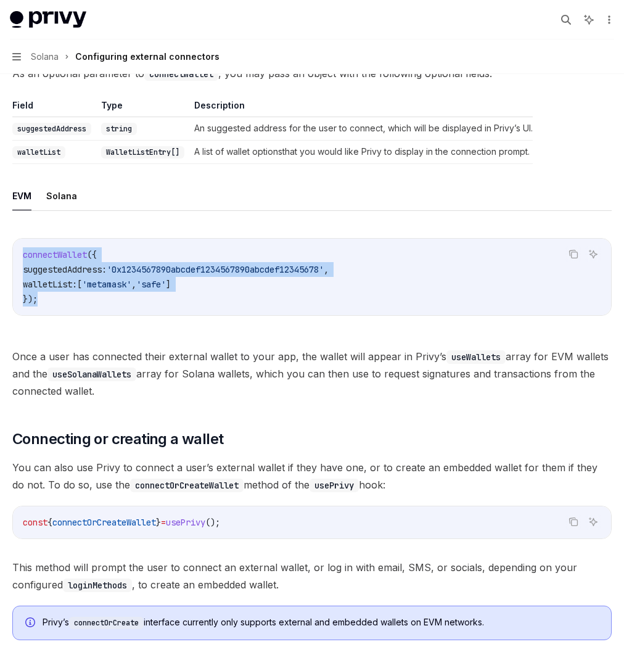
drag, startPoint x: 257, startPoint y: 475, endPoint x: 224, endPoint y: 423, distance: 61.4
copy code "connectWallet ({ suggestedAddress: '0x1234567890abcdef1234567890abcdef12345678'…"
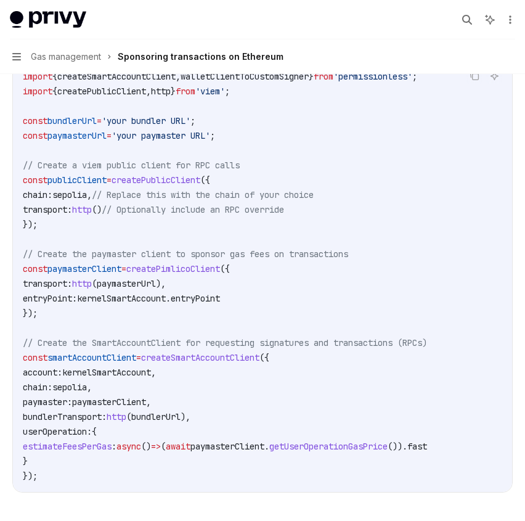
scroll to position [1406, 0]
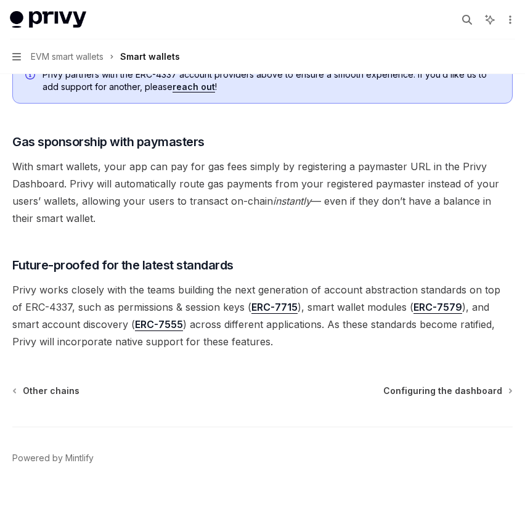
scroll to position [954, 0]
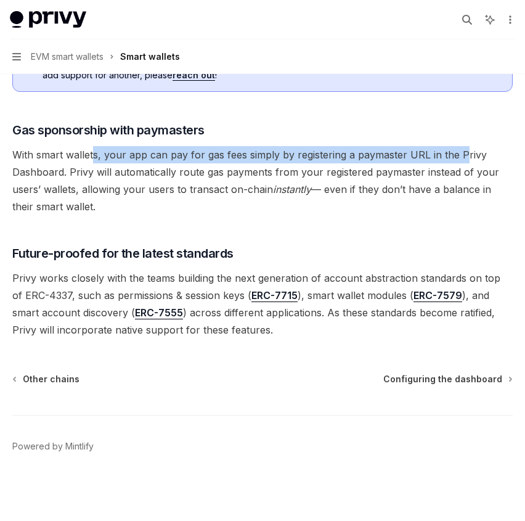
drag, startPoint x: 95, startPoint y: 152, endPoint x: 461, endPoint y: 158, distance: 365.8
click at [461, 158] on span "With smart wallets, your app can pay for gas fees simply by registering a payma…" at bounding box center [262, 180] width 501 height 69
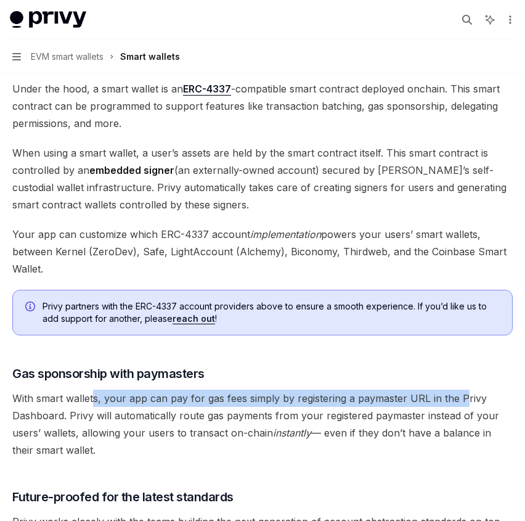
scroll to position [713, 0]
